Goal: Information Seeking & Learning: Check status

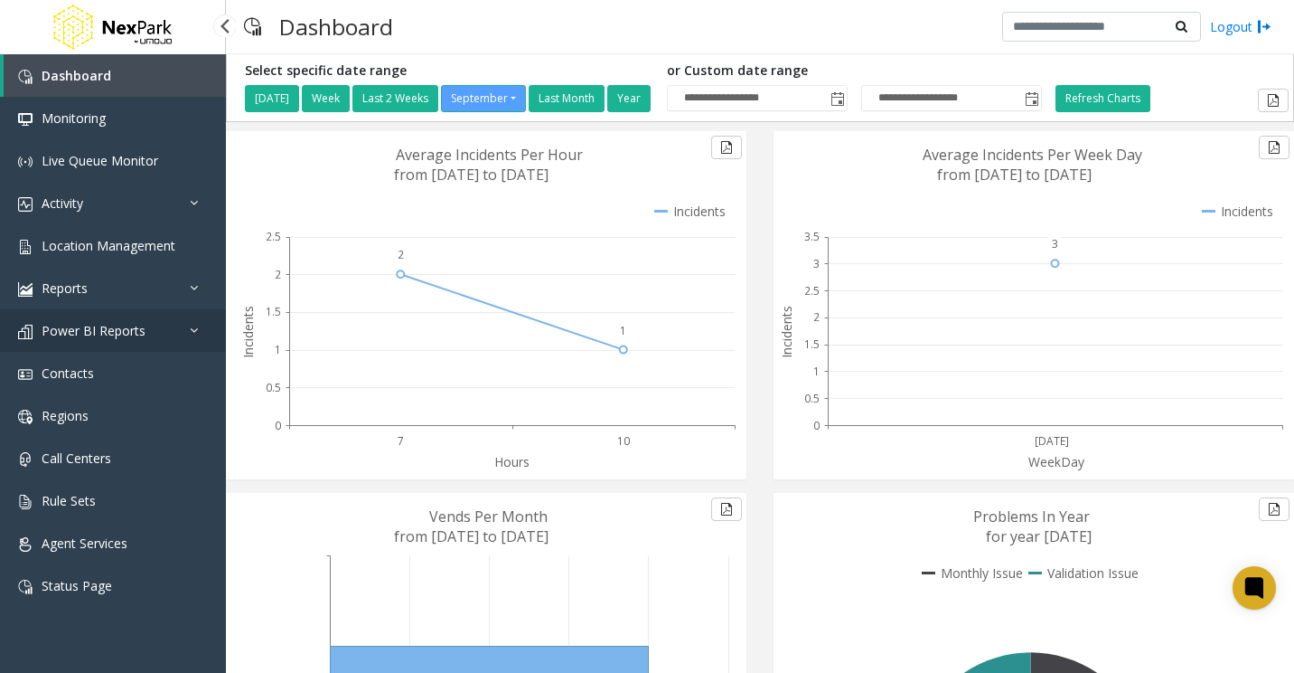
click at [156, 345] on link "Power BI Reports" at bounding box center [113, 330] width 226 height 42
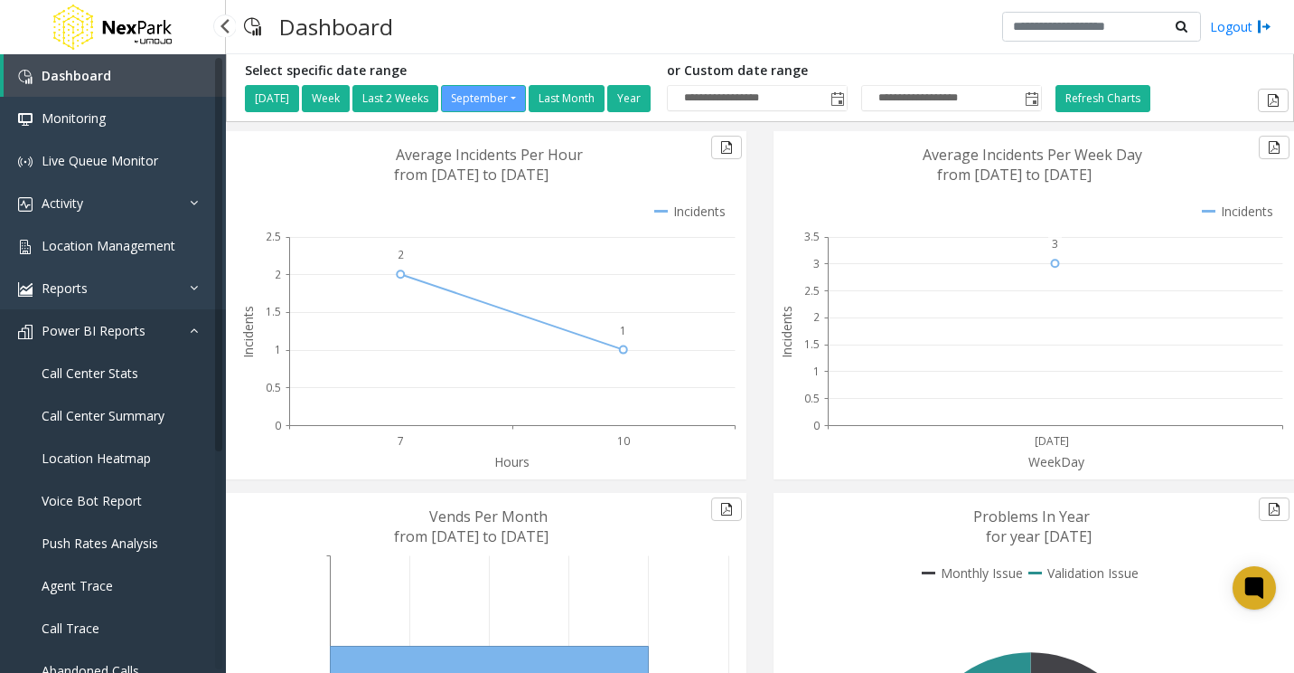
click at [174, 335] on link "Power BI Reports" at bounding box center [113, 330] width 226 height 42
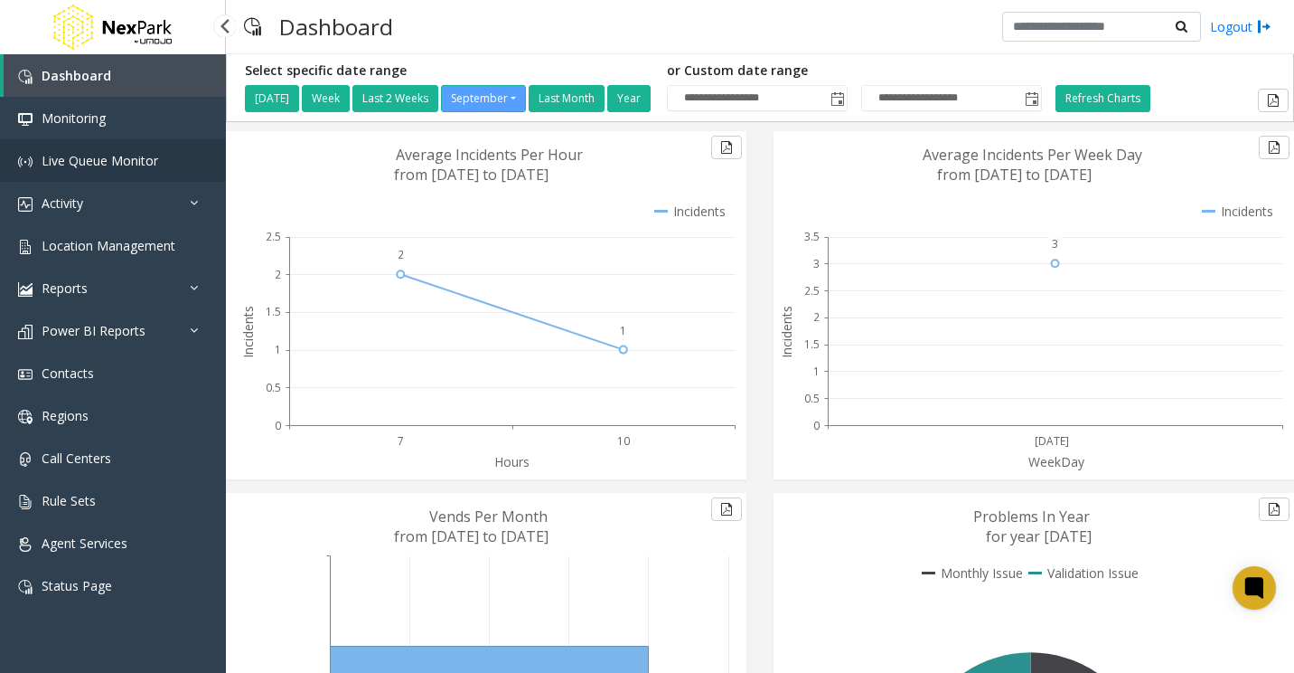
click at [181, 180] on link "Live Queue Monitor" at bounding box center [113, 160] width 226 height 42
click at [175, 205] on link "Activity" at bounding box center [113, 203] width 226 height 42
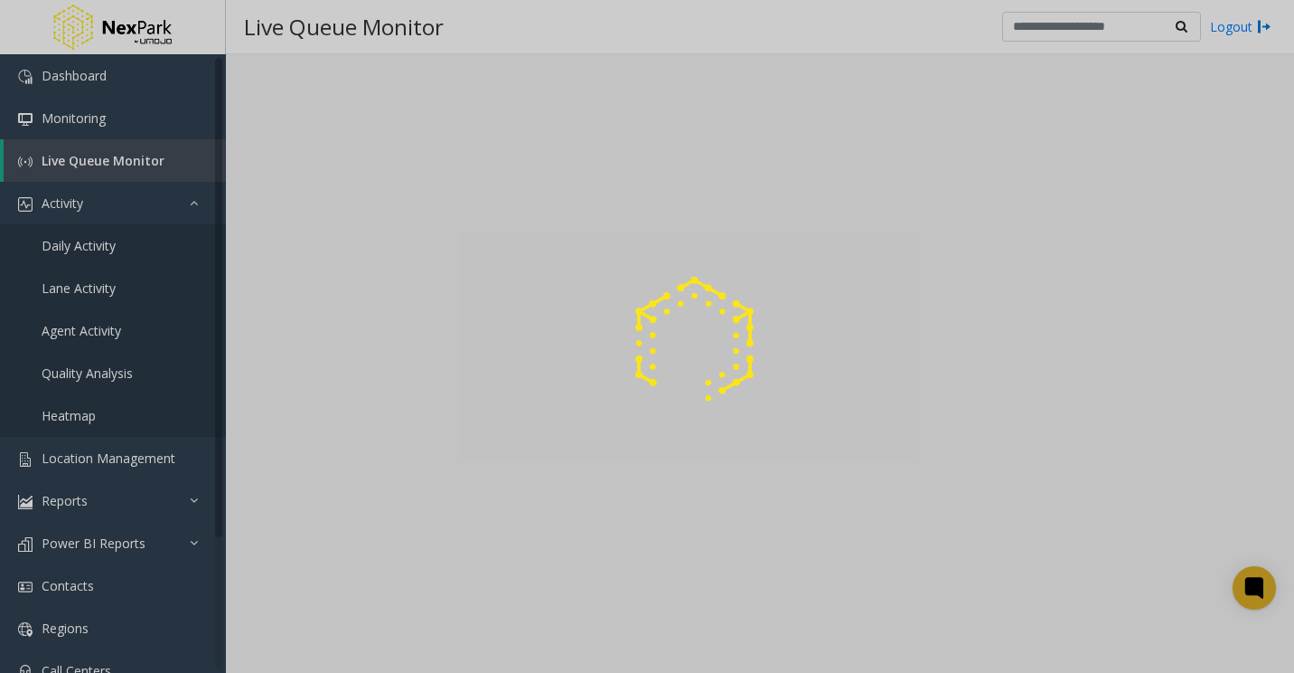
click at [126, 249] on div at bounding box center [647, 336] width 1294 height 673
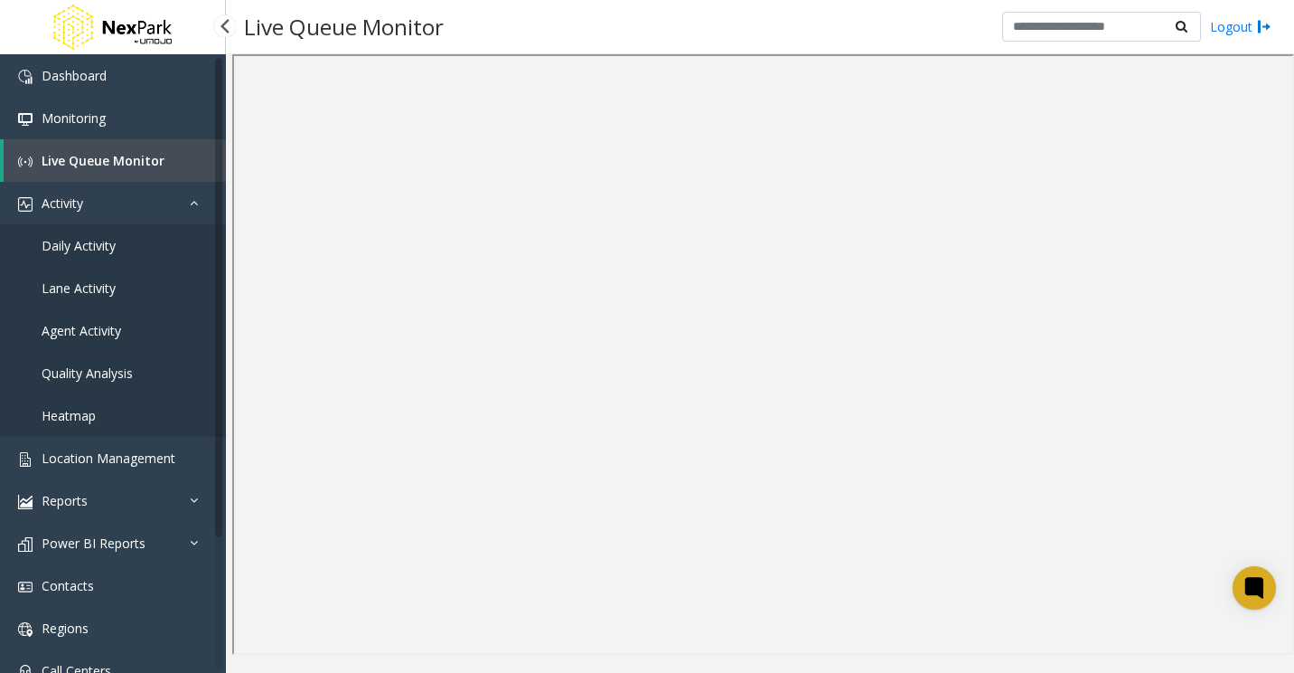
click at [94, 244] on span "Daily Activity" at bounding box center [79, 245] width 74 height 17
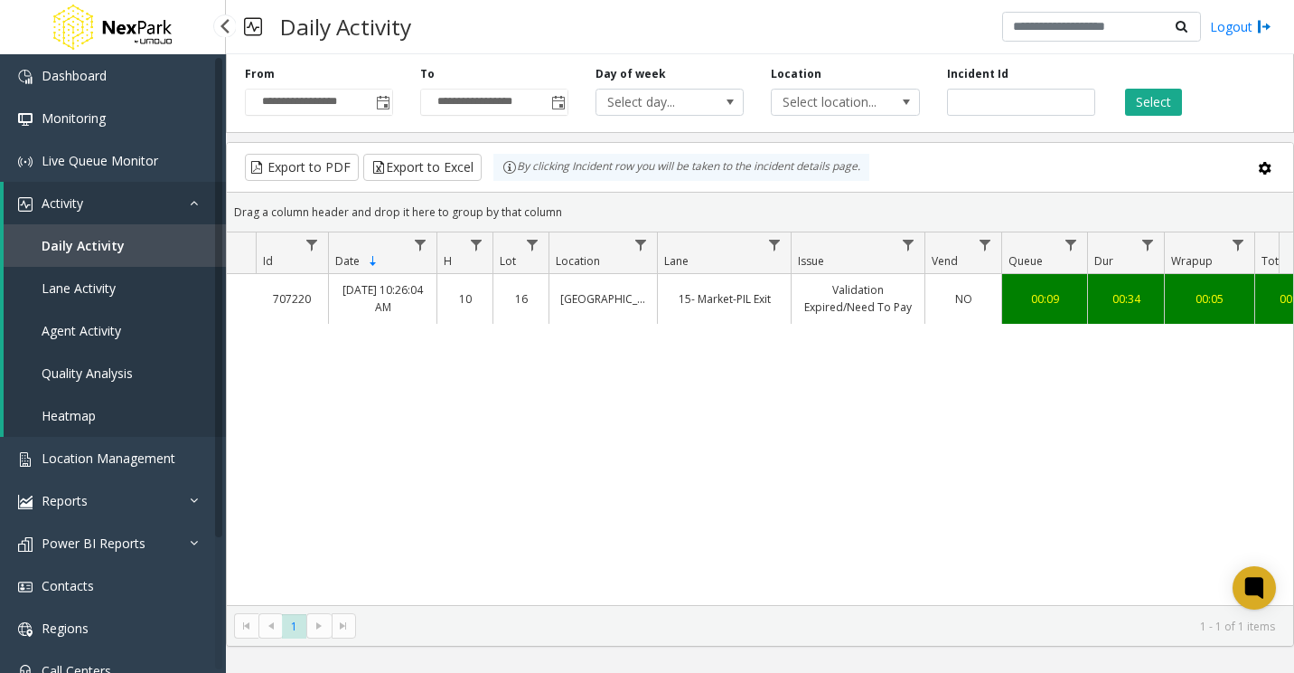
click at [99, 241] on span "Daily Activity" at bounding box center [83, 245] width 83 height 17
click at [1016, 95] on input "number" at bounding box center [1021, 102] width 148 height 27
paste input "******"
click at [1158, 99] on button "Select" at bounding box center [1153, 102] width 57 height 27
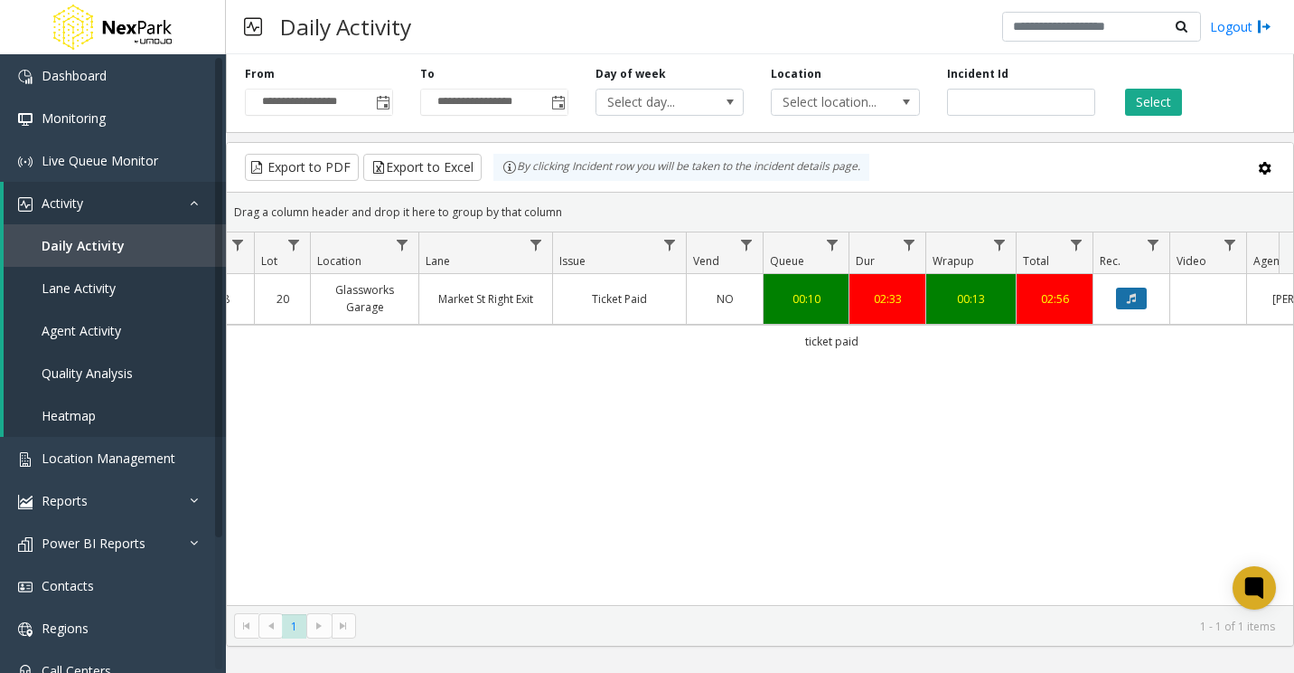
click at [1125, 294] on button "Data table" at bounding box center [1131, 298] width 31 height 22
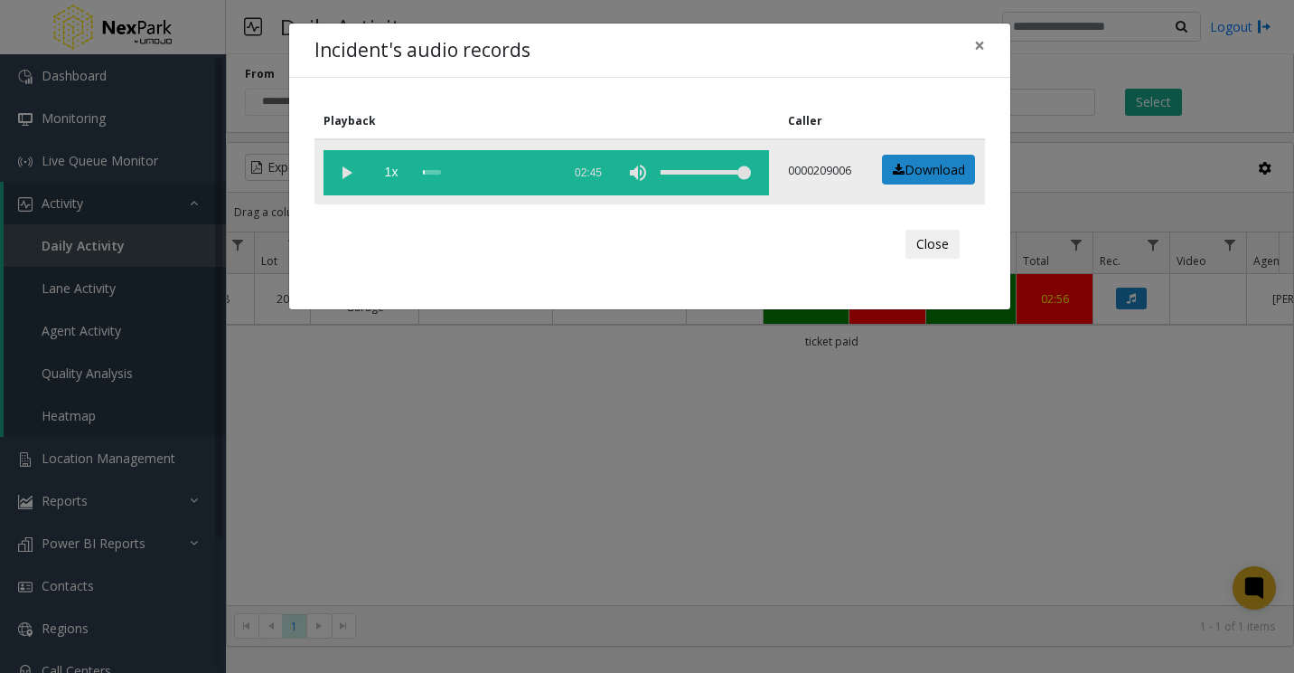
click at [344, 174] on vg-play-pause at bounding box center [346, 172] width 45 height 45
drag, startPoint x: 571, startPoint y: 42, endPoint x: 579, endPoint y: 109, distance: 67.3
click at [579, 109] on div "Incident's audio records × Playback Caller 1x 02:45 0000209006 Download Close" at bounding box center [649, 166] width 723 height 287
drag, startPoint x: 579, startPoint y: 109, endPoint x: 529, endPoint y: 95, distance: 51.8
click at [529, 95] on div "Playback Caller 1x 02:45 0000209006 Download Close" at bounding box center [649, 193] width 721 height 231
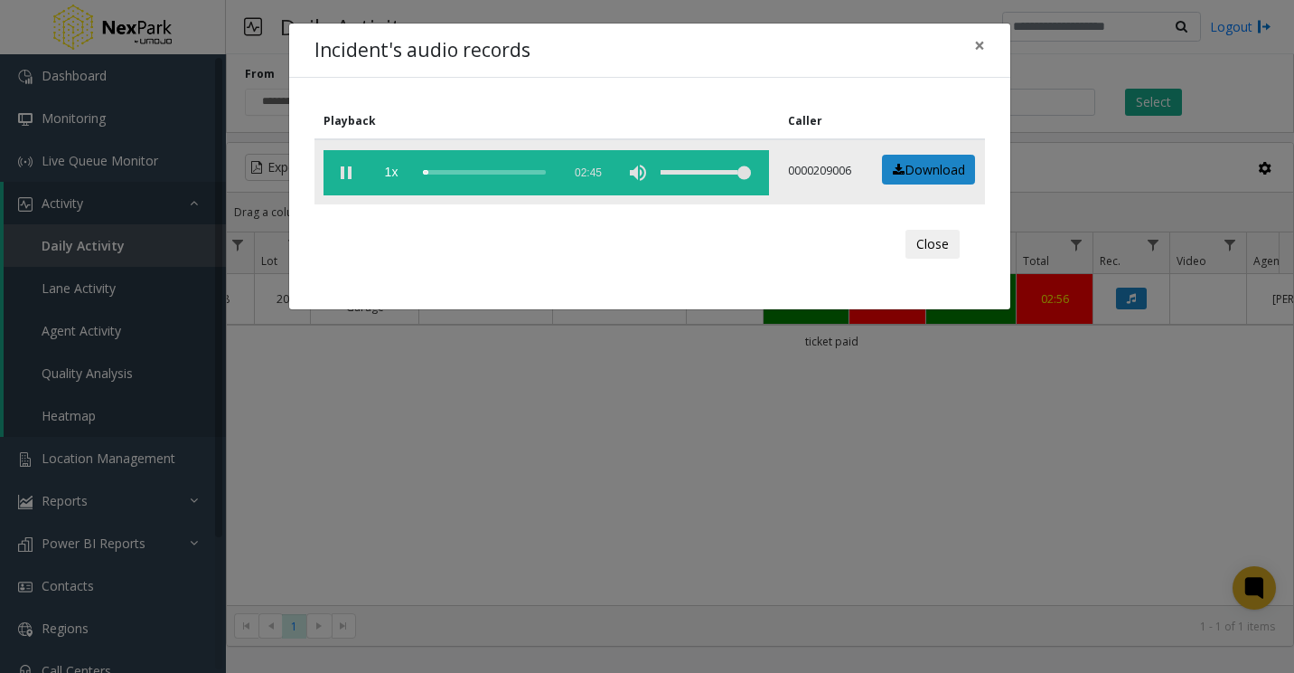
click at [434, 173] on div "scrub bar" at bounding box center [487, 172] width 129 height 45
click at [440, 174] on div "scrub bar" at bounding box center [487, 172] width 129 height 45
click at [438, 174] on div "scrub bar" at bounding box center [487, 172] width 129 height 45
click at [433, 174] on div "scrub bar" at bounding box center [487, 172] width 129 height 45
click at [980, 50] on span "×" at bounding box center [979, 45] width 11 height 25
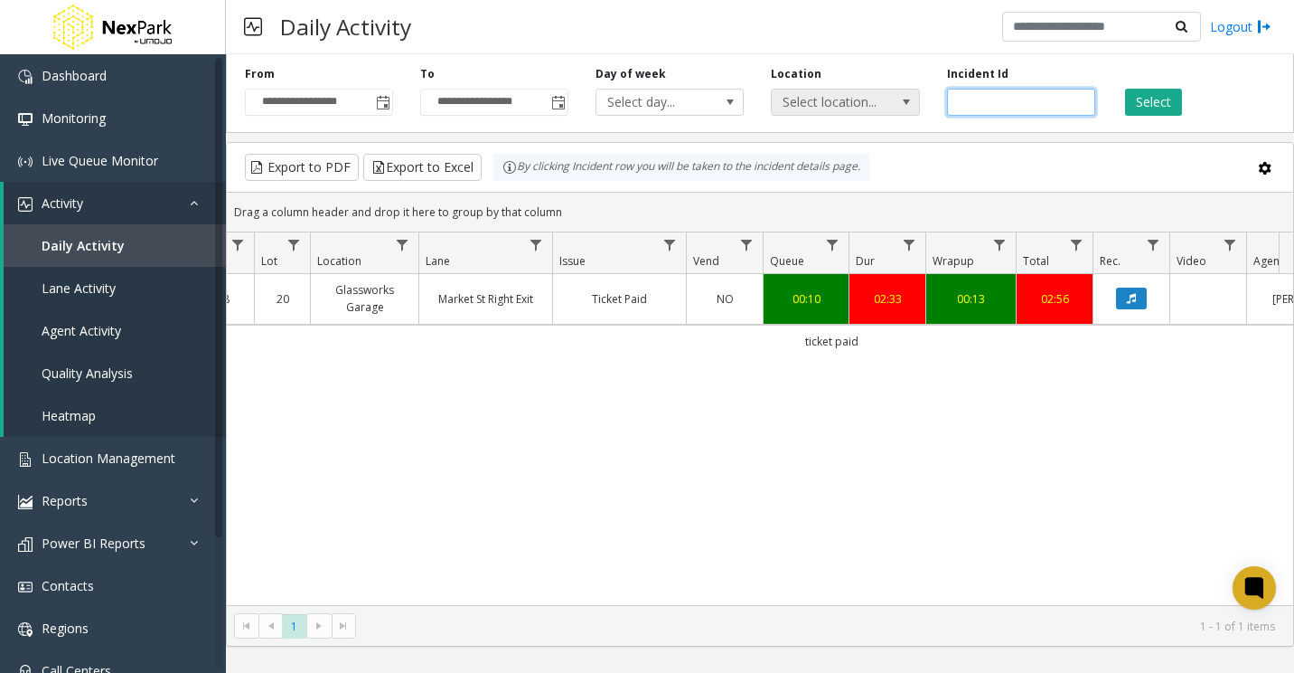
drag, startPoint x: 1021, startPoint y: 99, endPoint x: 822, endPoint y: 97, distance: 198.9
click at [820, 97] on div "**********" at bounding box center [760, 90] width 1068 height 86
paste input "number"
type input "******"
click at [1164, 101] on button "Select" at bounding box center [1153, 102] width 57 height 27
